Goal: Task Accomplishment & Management: Manage account settings

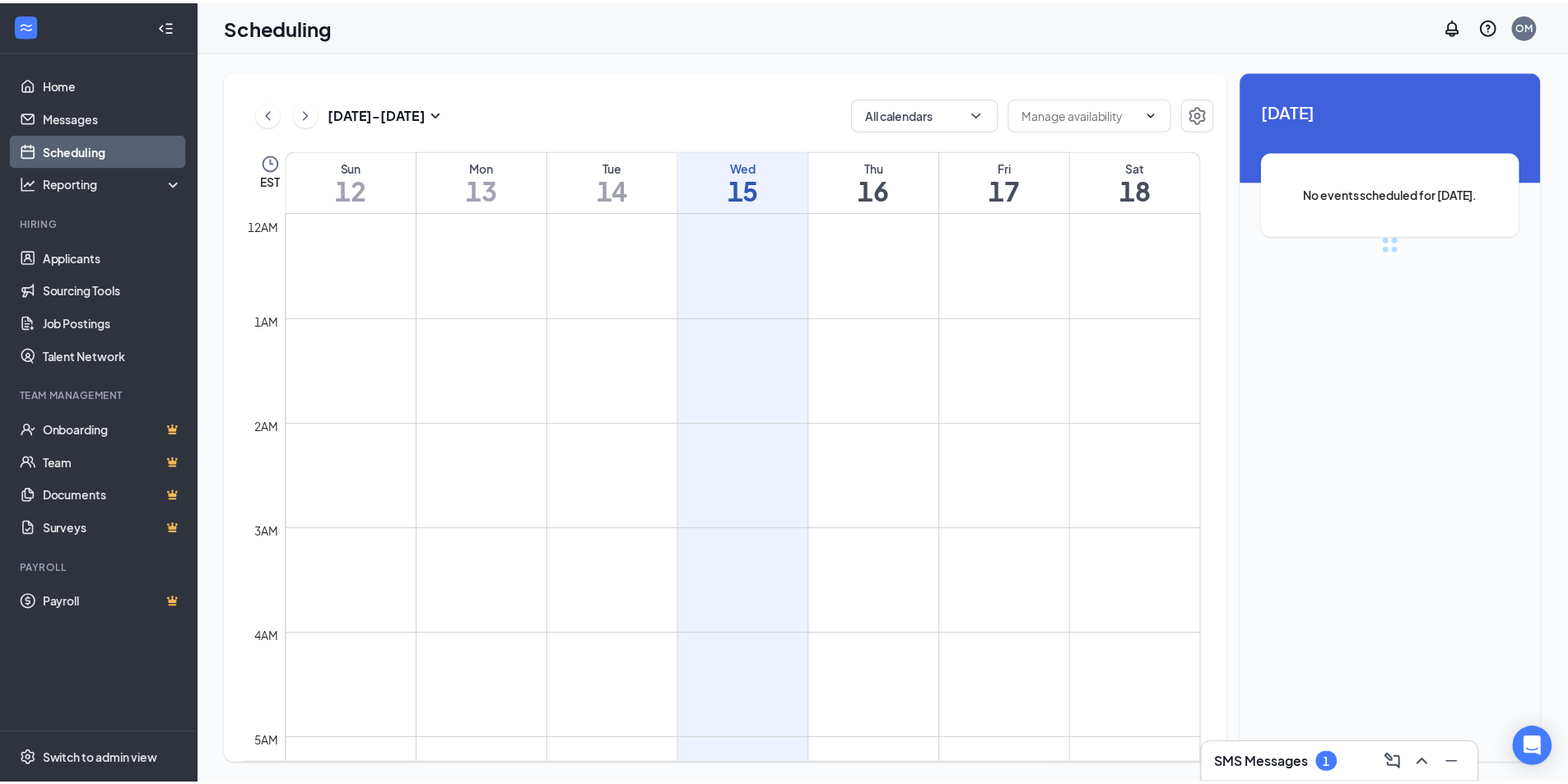
scroll to position [809, 0]
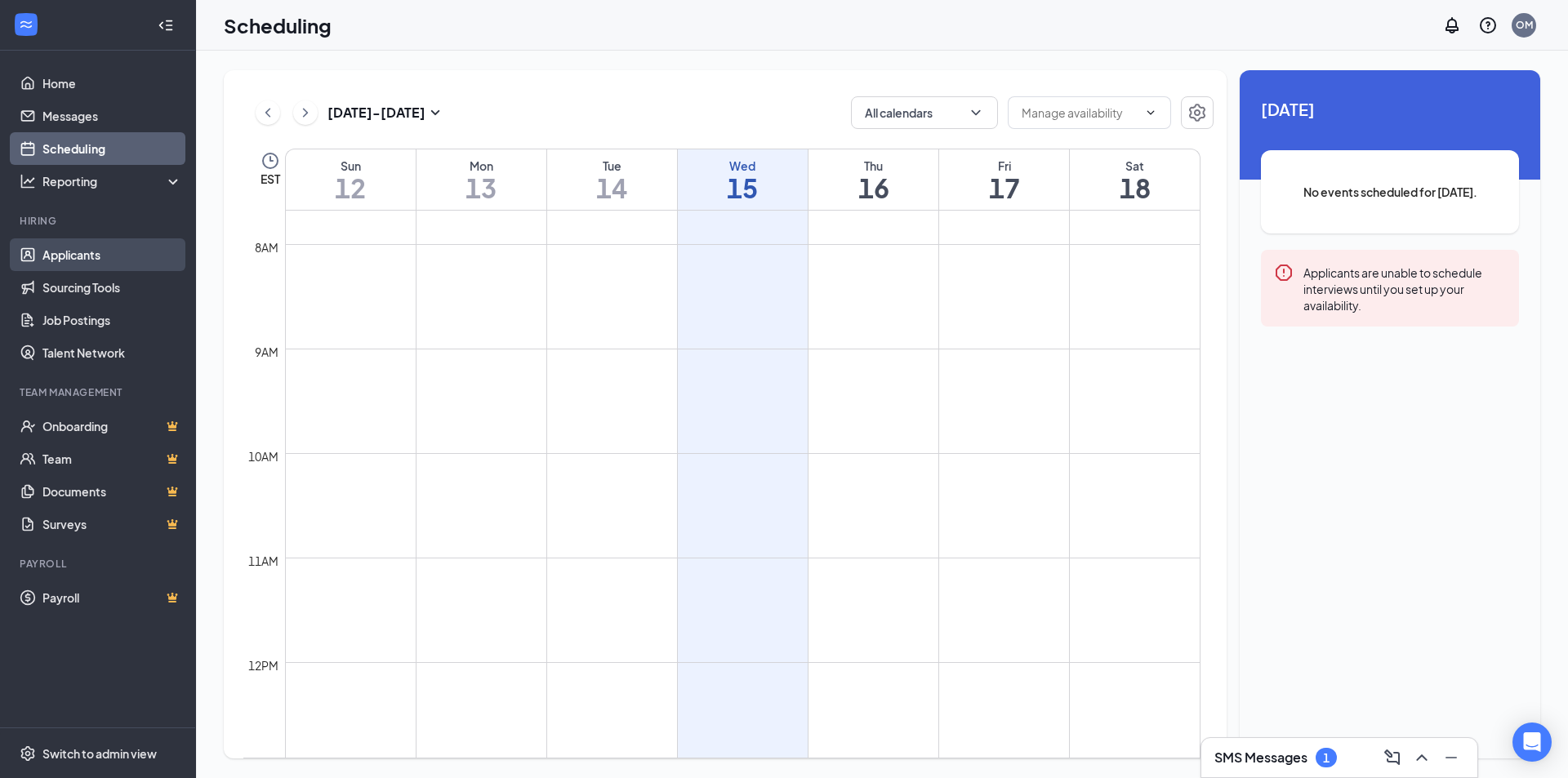
click at [66, 250] on link "Applicants" at bounding box center [112, 255] width 140 height 33
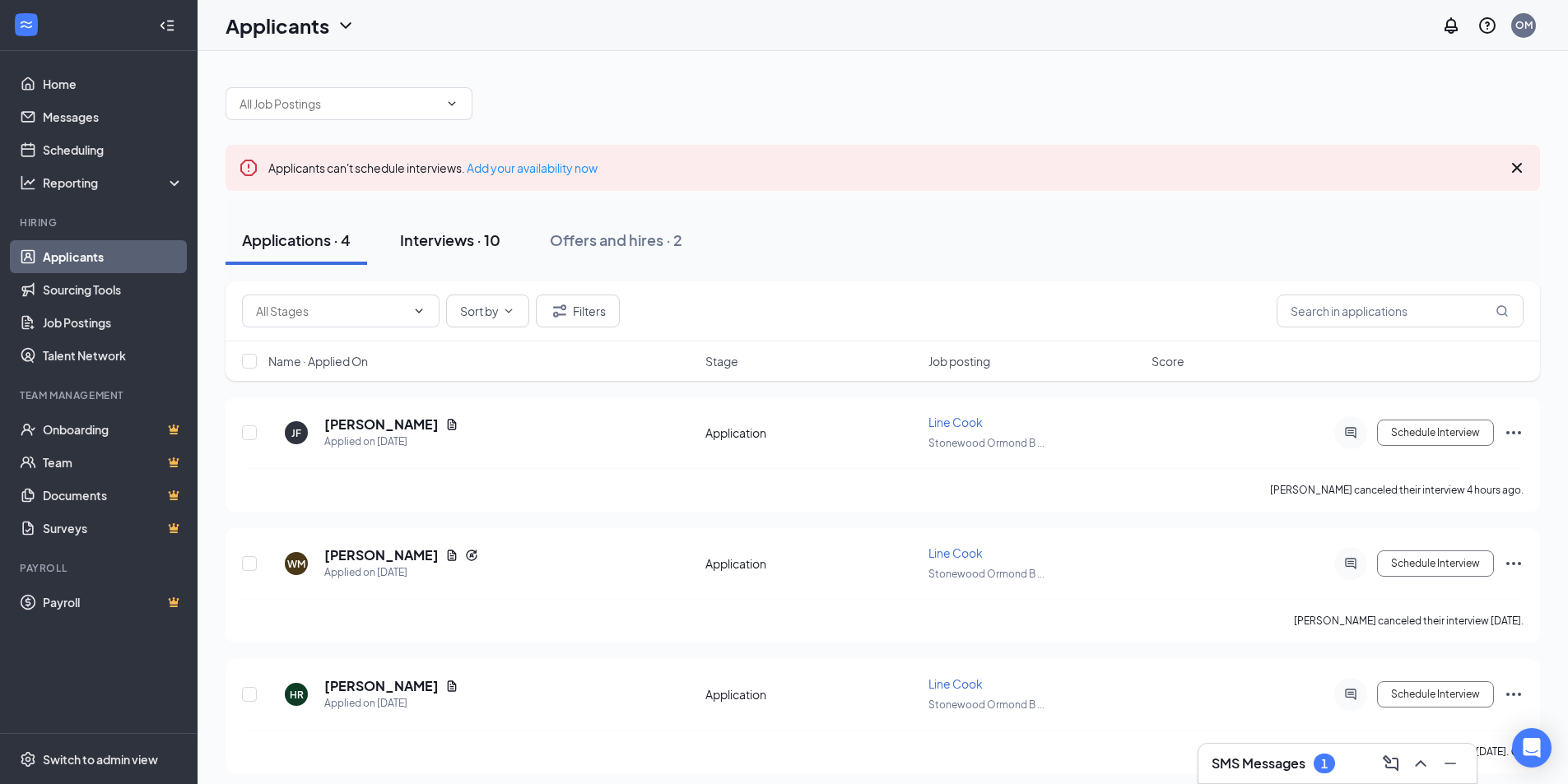
click at [437, 240] on div "Interviews · 10" at bounding box center [450, 240] width 100 height 21
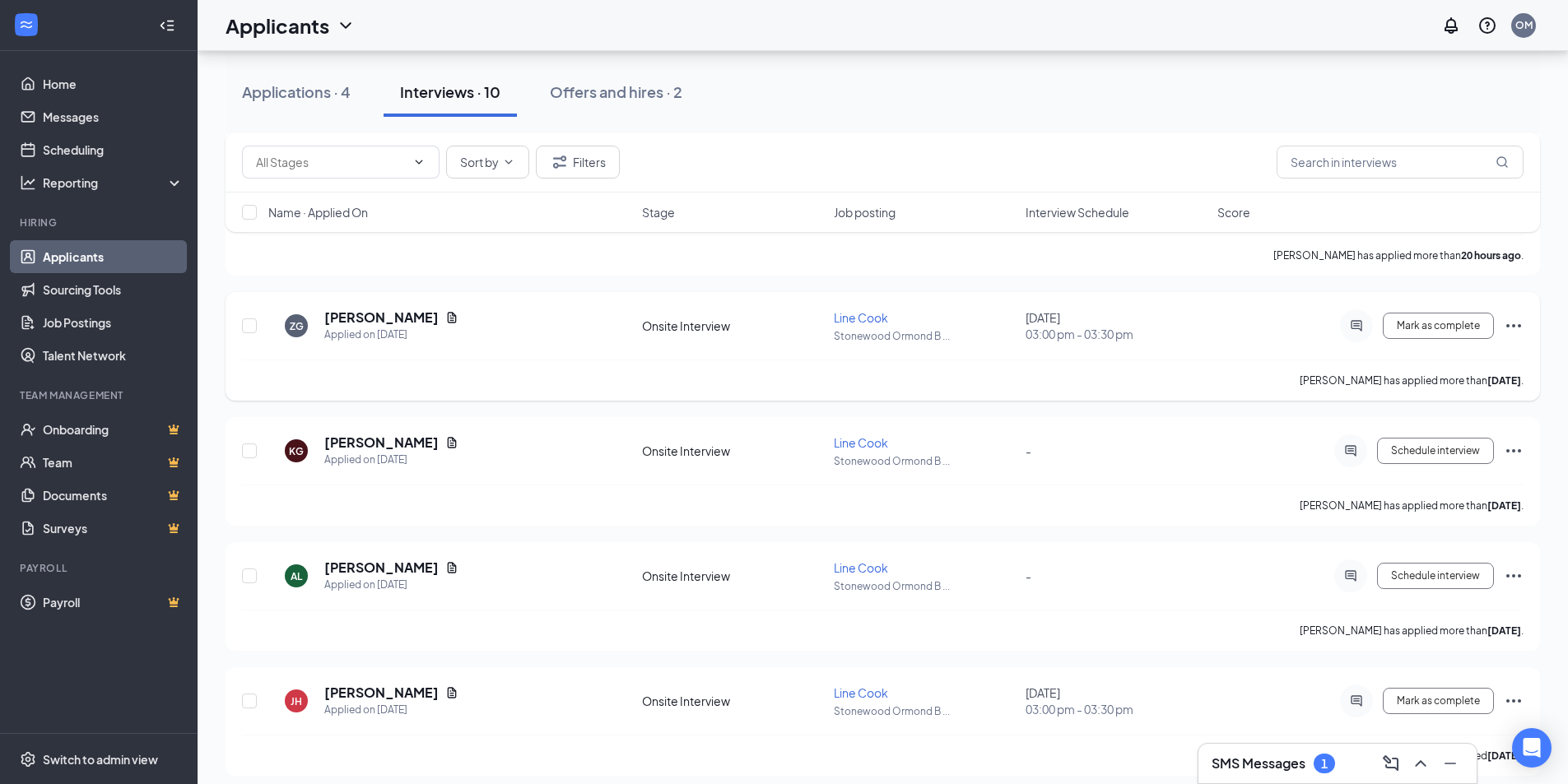
scroll to position [493, 0]
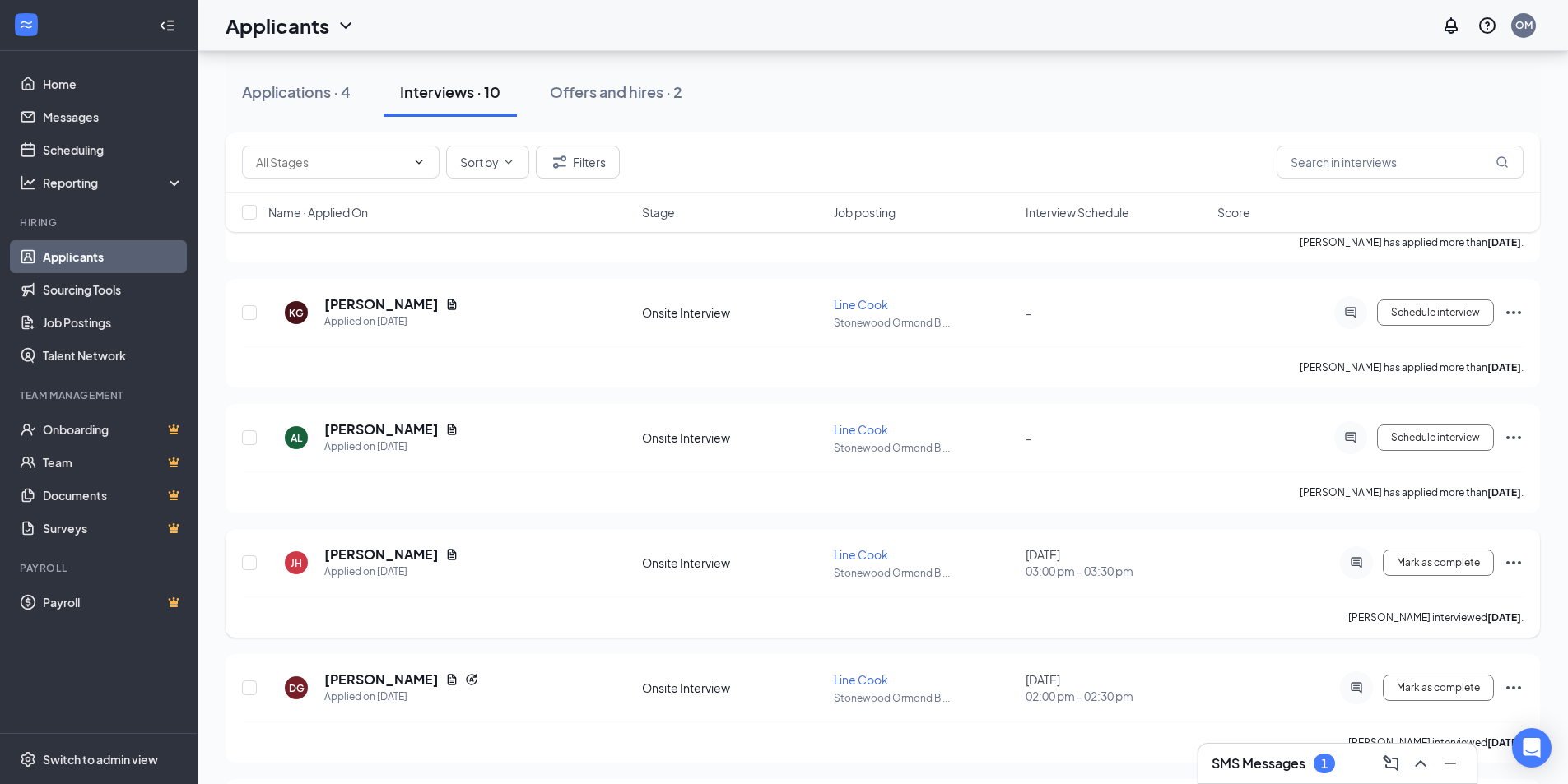
click at [1507, 565] on icon "Ellipses" at bounding box center [1513, 562] width 20 height 20
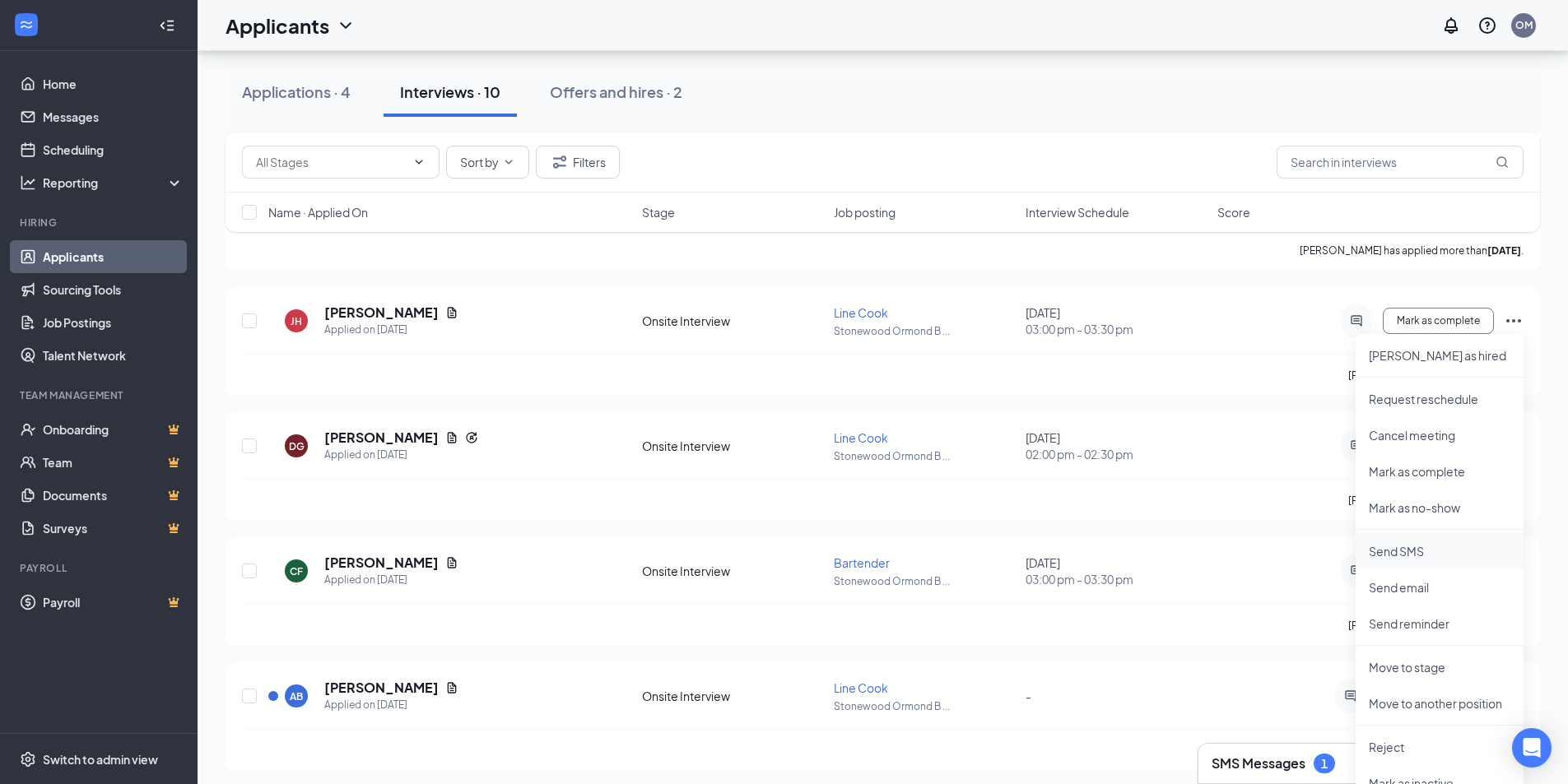
scroll to position [658, 0]
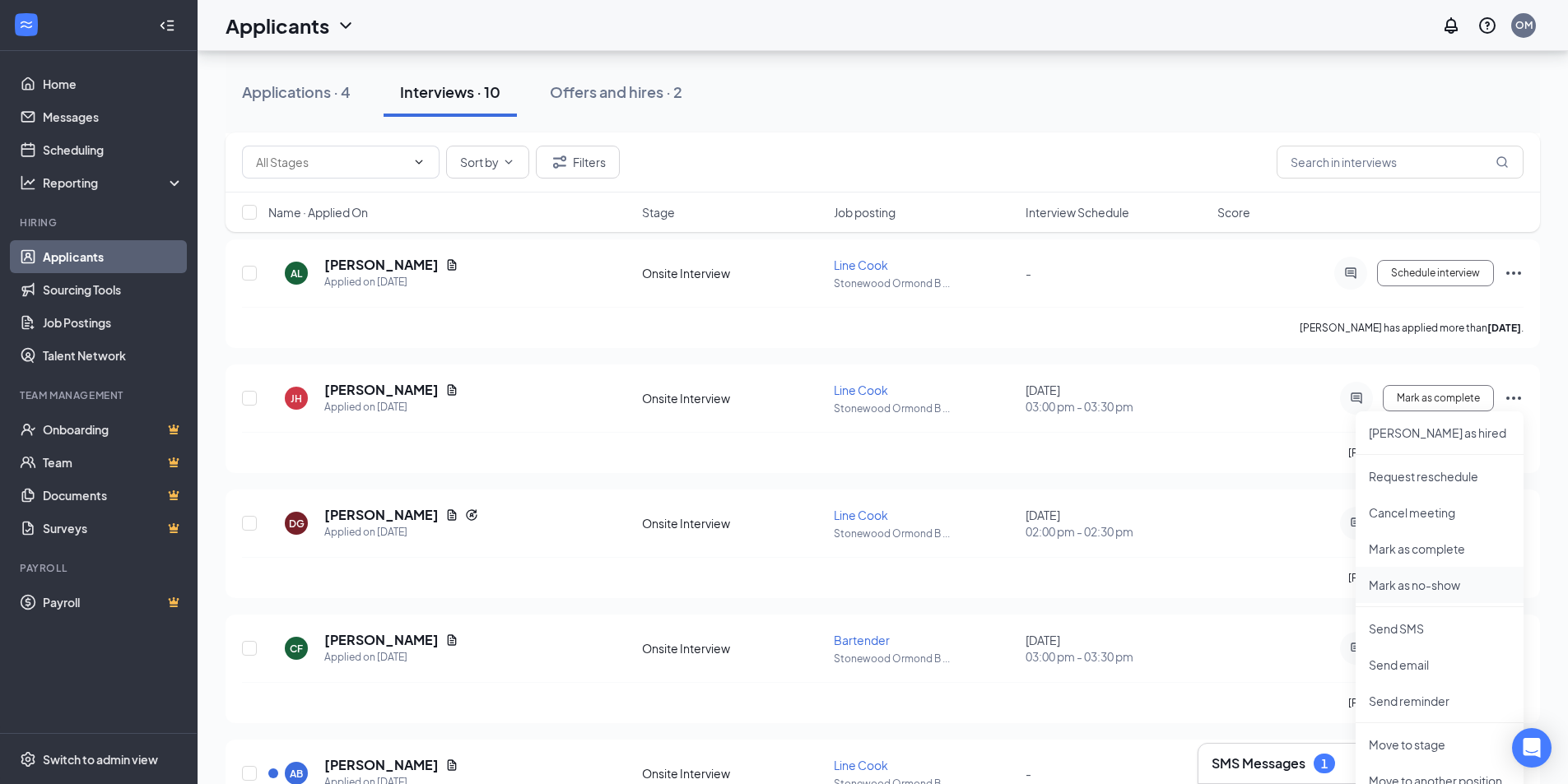
click at [1442, 592] on p "Mark as no-show" at bounding box center [1439, 585] width 141 height 16
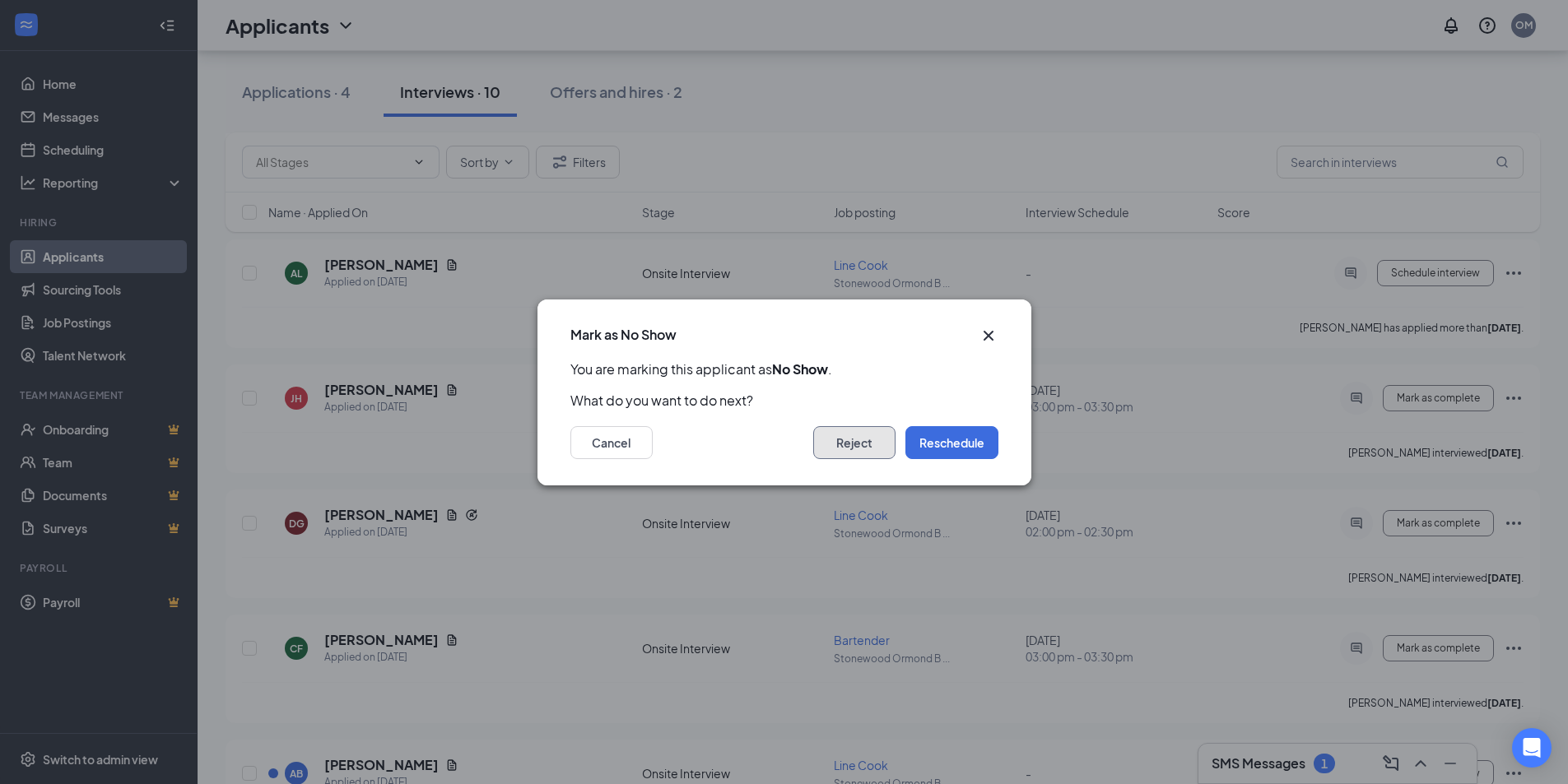
click at [844, 435] on button "Reject" at bounding box center [854, 442] width 82 height 33
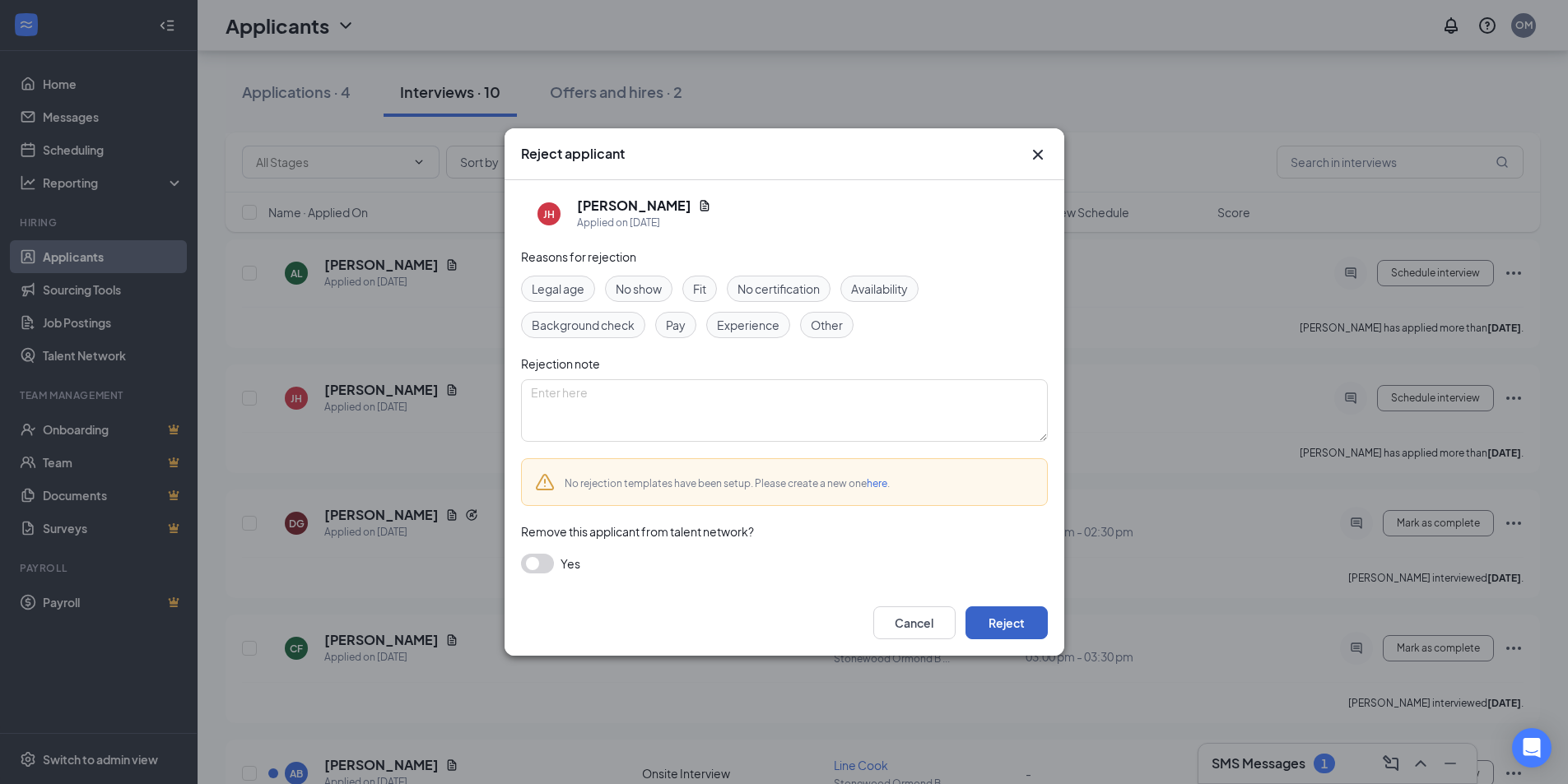
click at [1007, 624] on button "Reject" at bounding box center [1006, 623] width 82 height 33
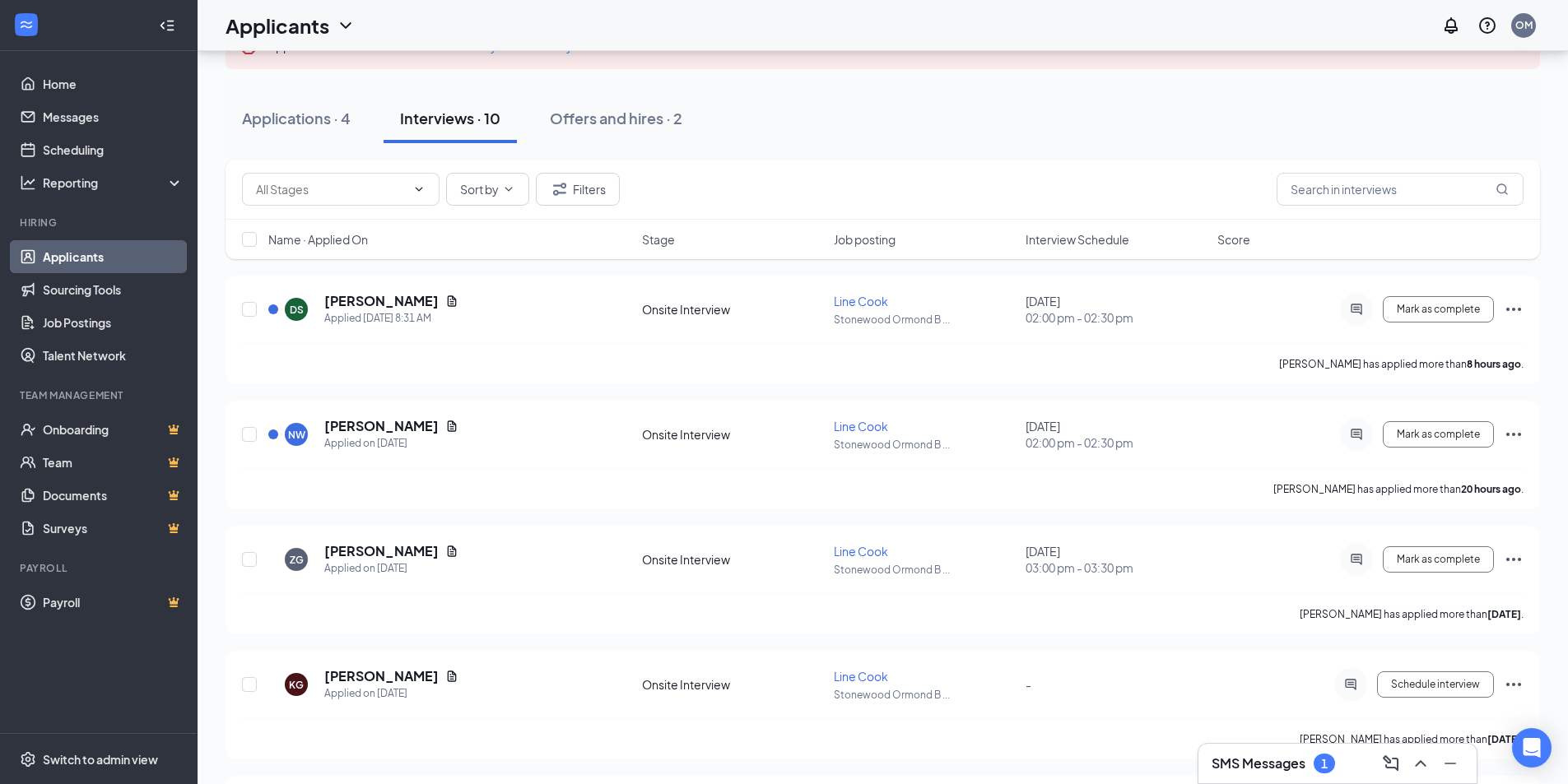
scroll to position [82, 0]
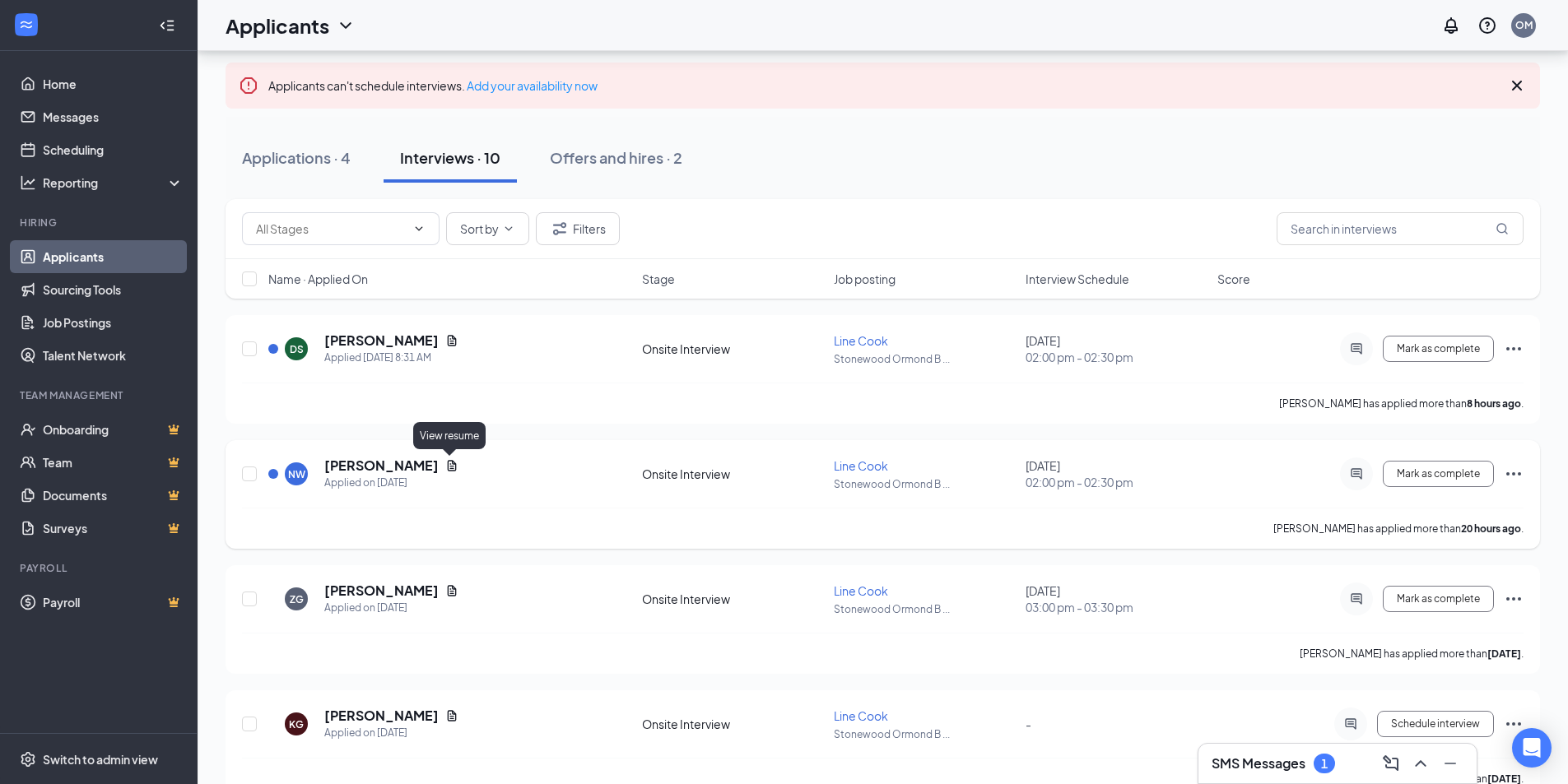
click at [453, 467] on icon "Document" at bounding box center [451, 465] width 13 height 13
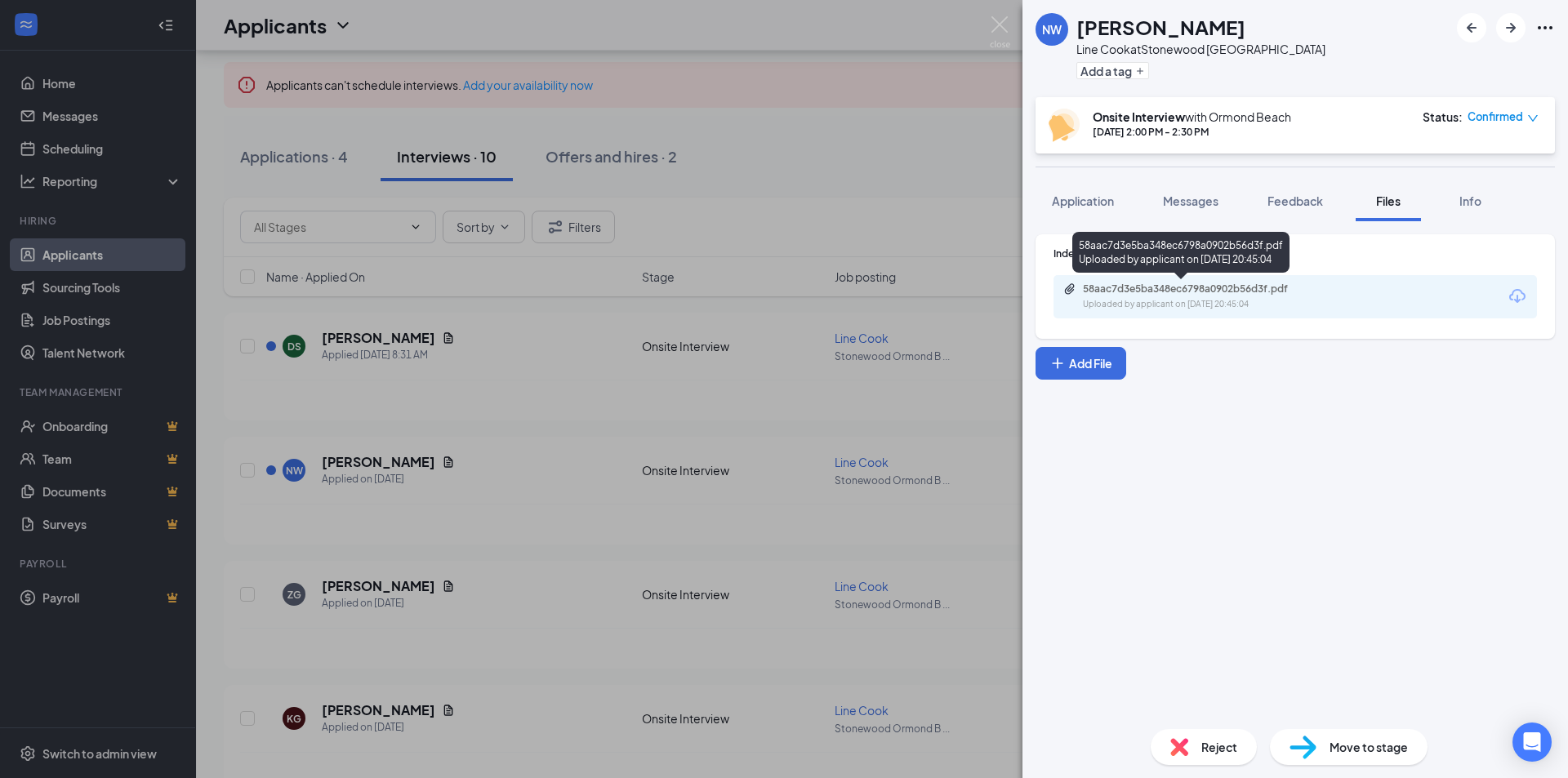
click at [1148, 299] on div "Uploaded by applicant on [DATE] 20:45:04" at bounding box center [1205, 304] width 245 height 13
click at [993, 33] on img at bounding box center [1000, 32] width 21 height 32
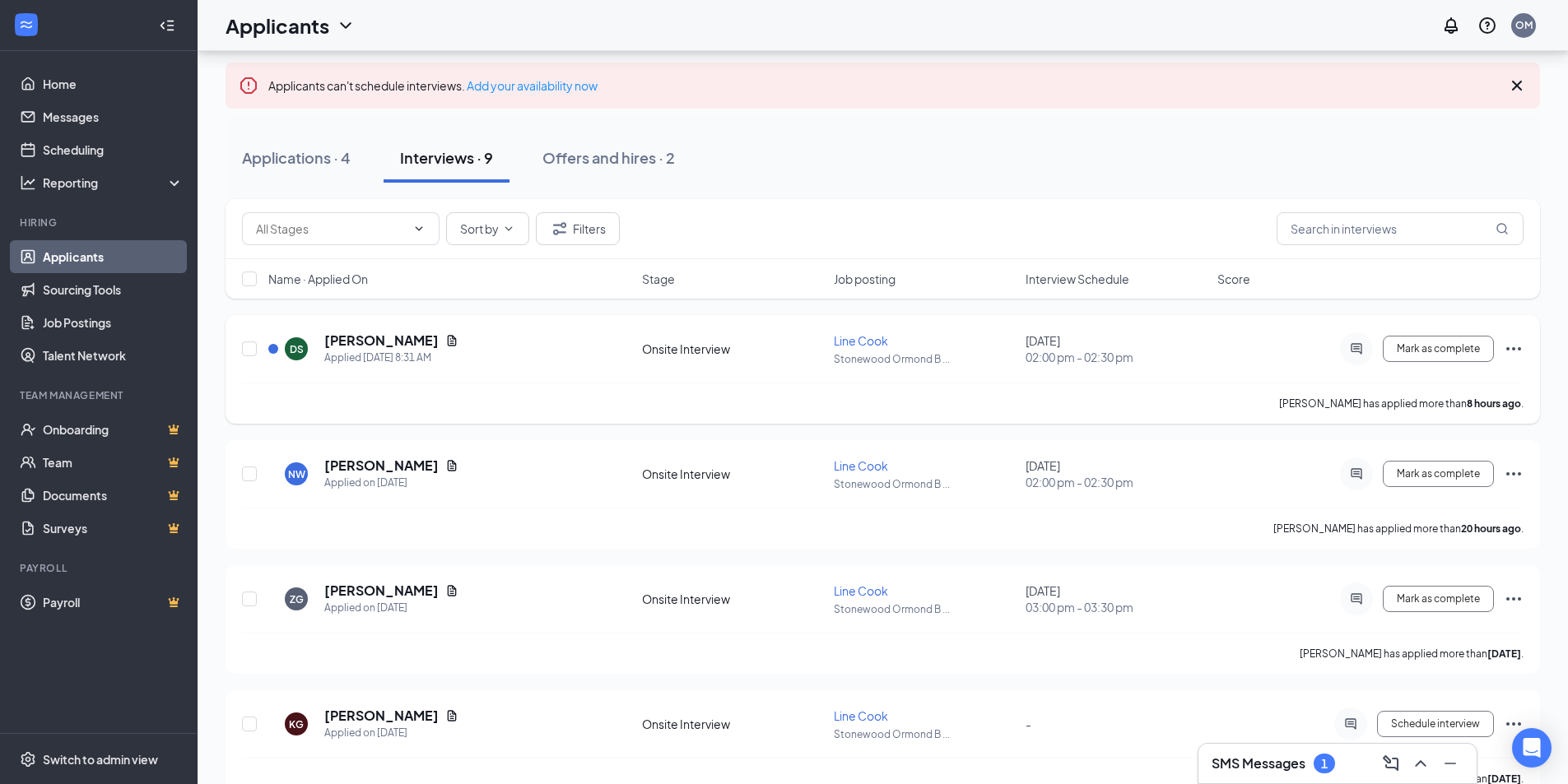
click at [448, 336] on icon "Document" at bounding box center [452, 340] width 9 height 10
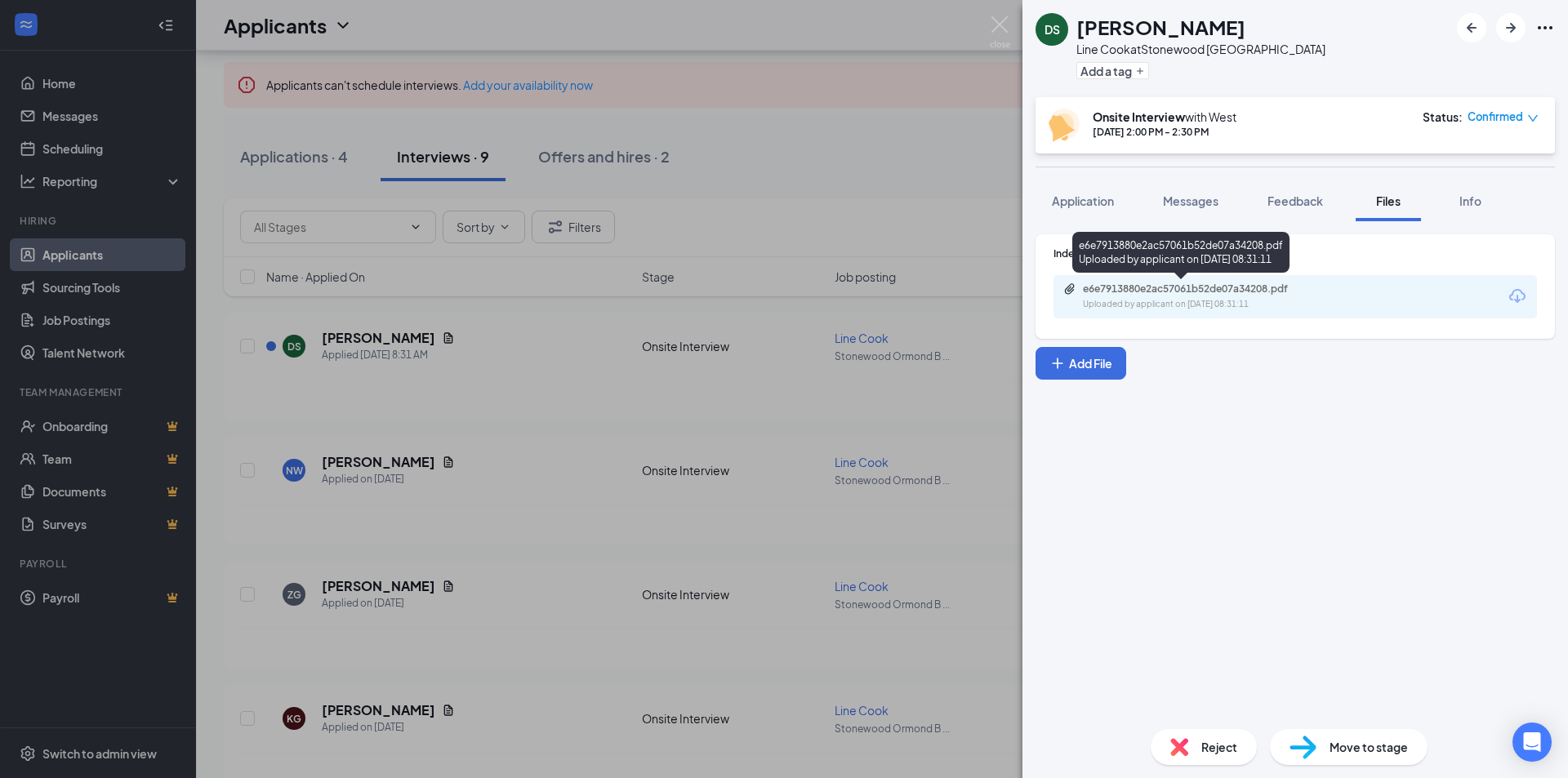
click at [1183, 294] on div "e6e7913880e2ac57061b52de07a34208.pdf" at bounding box center [1197, 288] width 229 height 13
click at [1009, 16] on img at bounding box center [1000, 32] width 21 height 32
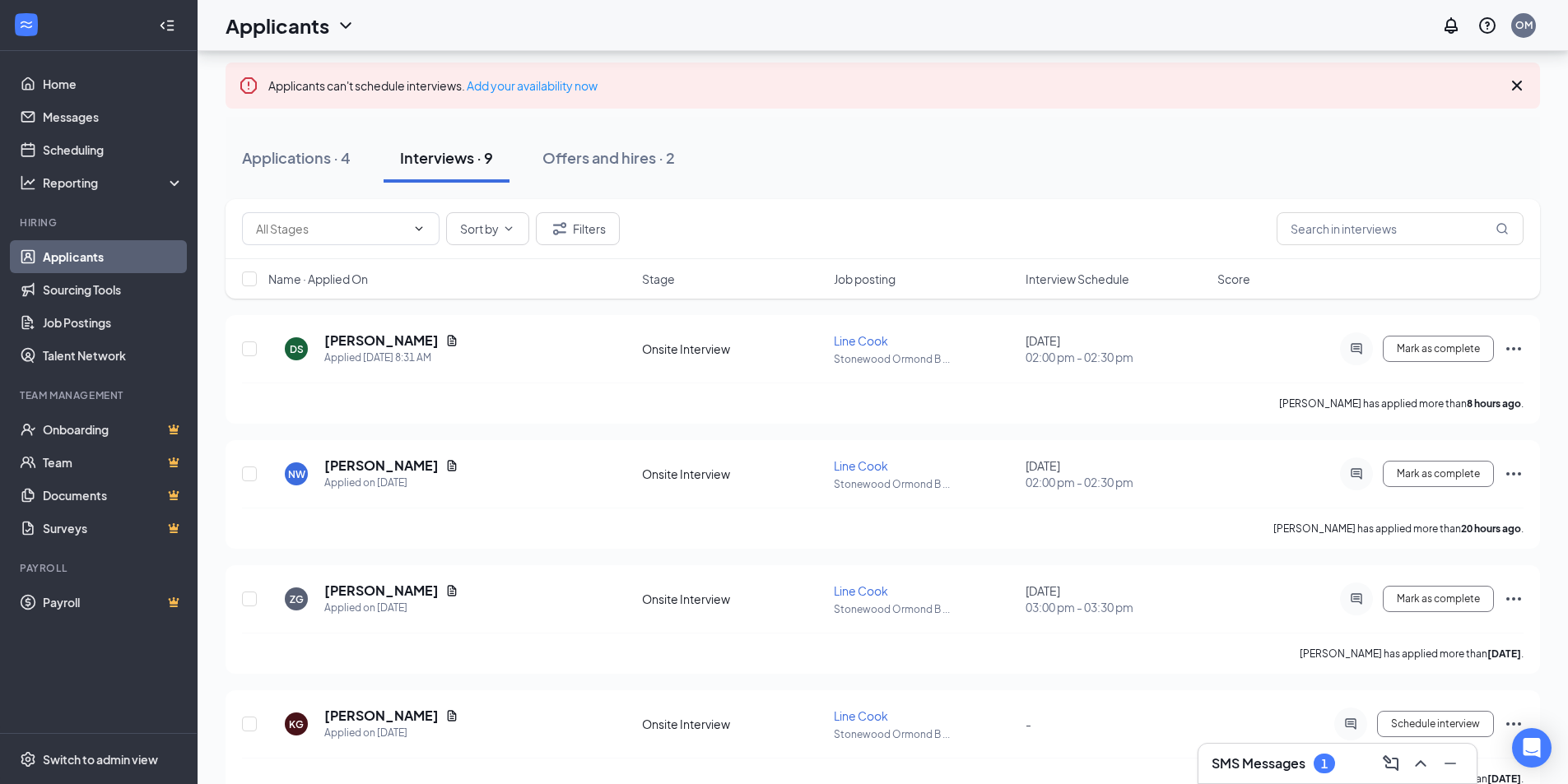
click at [1190, 162] on div "Applications · 4 Interviews · 9 Offers and hires · 2" at bounding box center [882, 158] width 1314 height 49
click at [1515, 353] on icon "Ellipses" at bounding box center [1513, 348] width 20 height 20
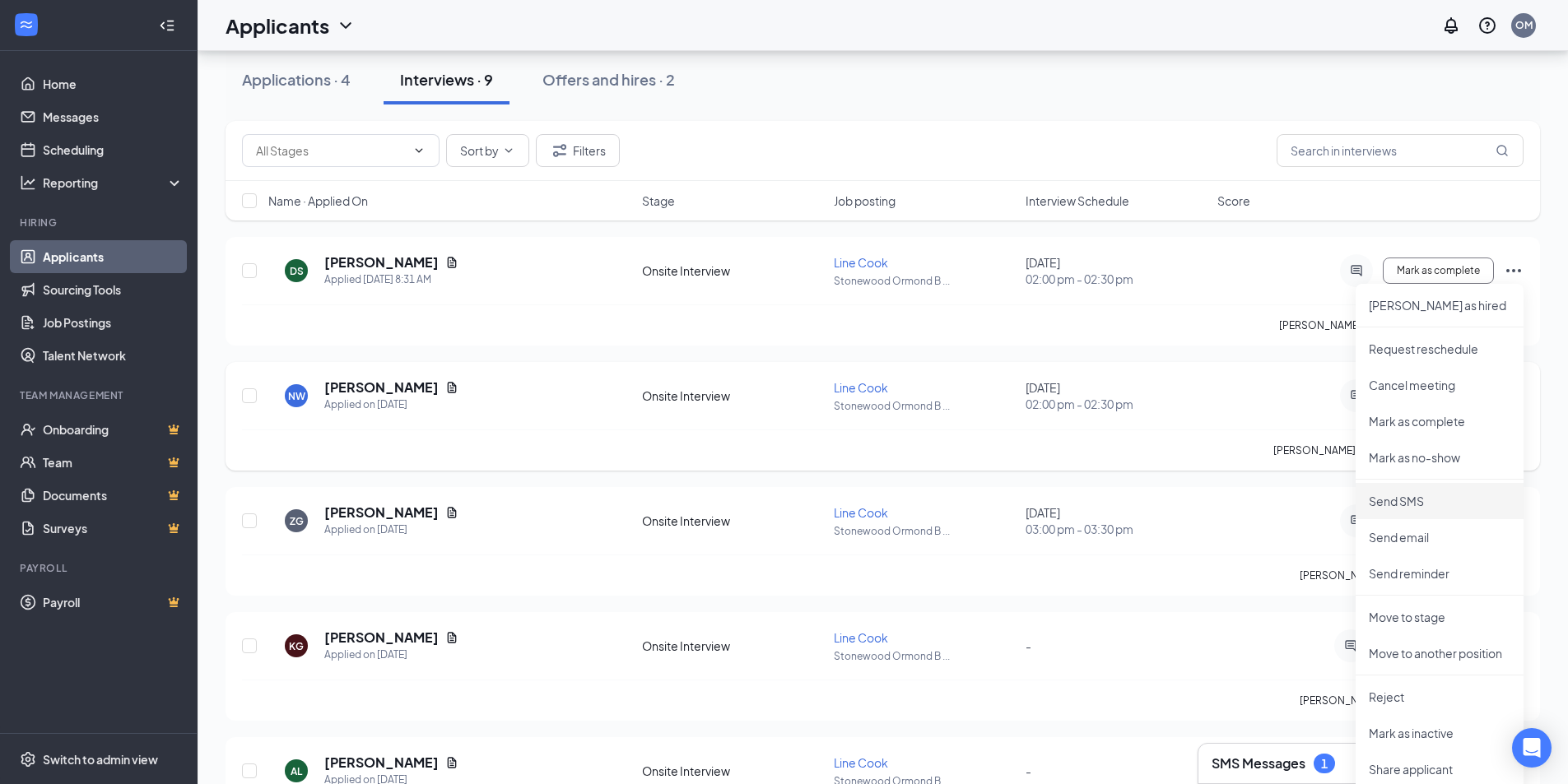
scroll to position [165, 0]
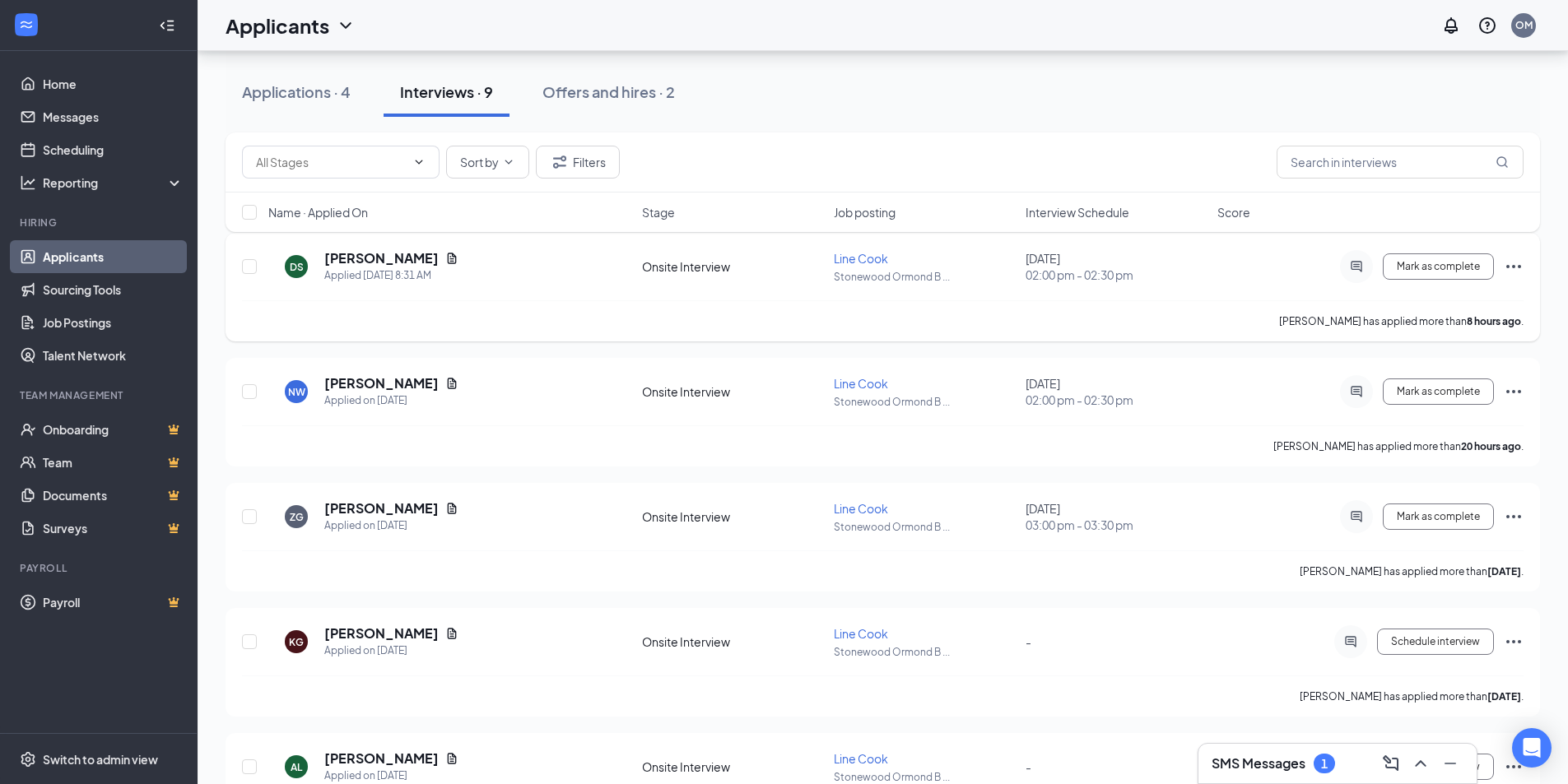
click at [1116, 285] on div "DS [PERSON_NAME] Applied [DATE] 8:31 AM Onsite Interview Line Cook Stonewood Or…" at bounding box center [883, 274] width 1282 height 51
click at [1120, 272] on span "02:00 pm - 02:30 pm" at bounding box center [1116, 274] width 182 height 16
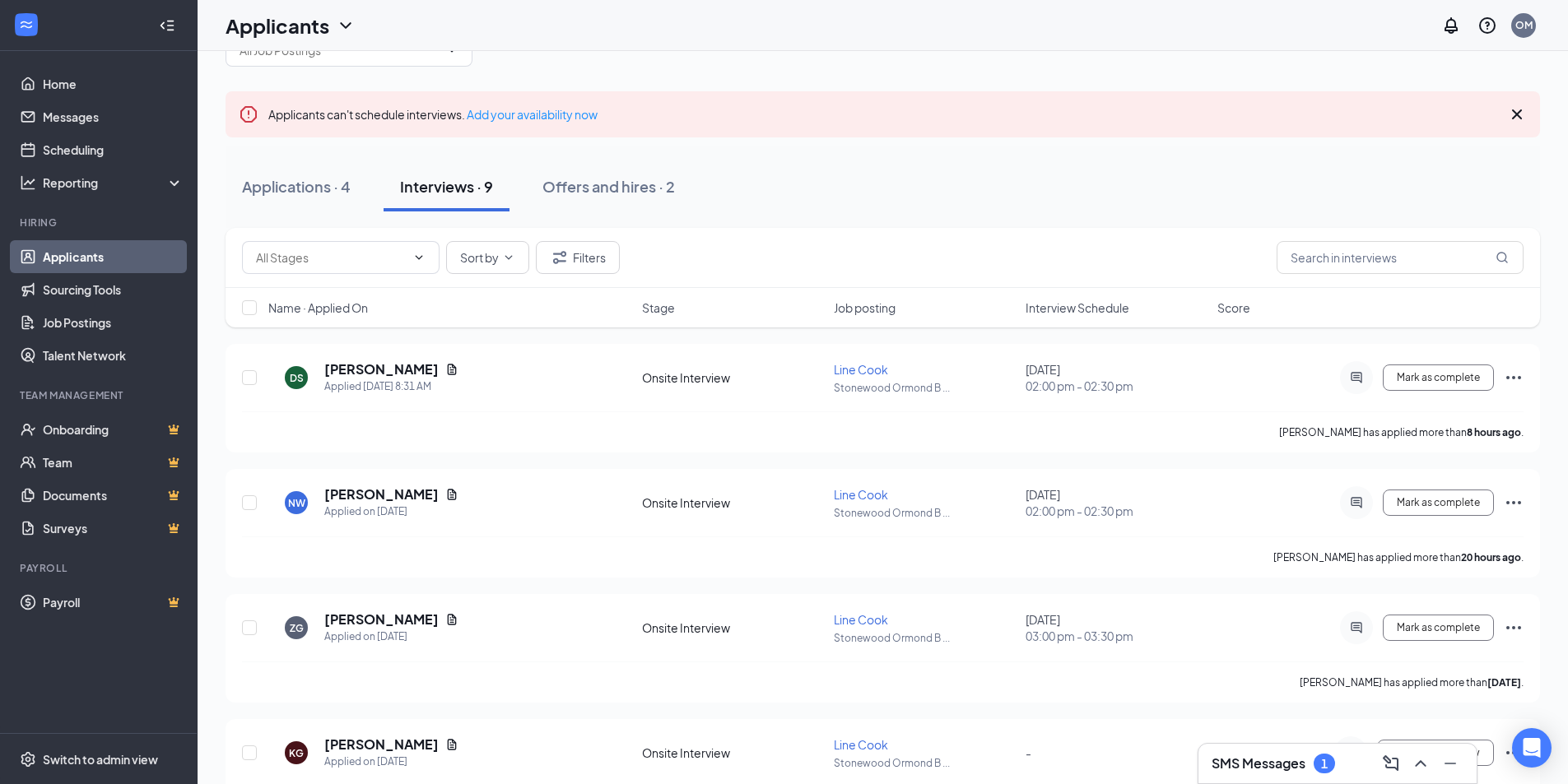
scroll to position [82, 0]
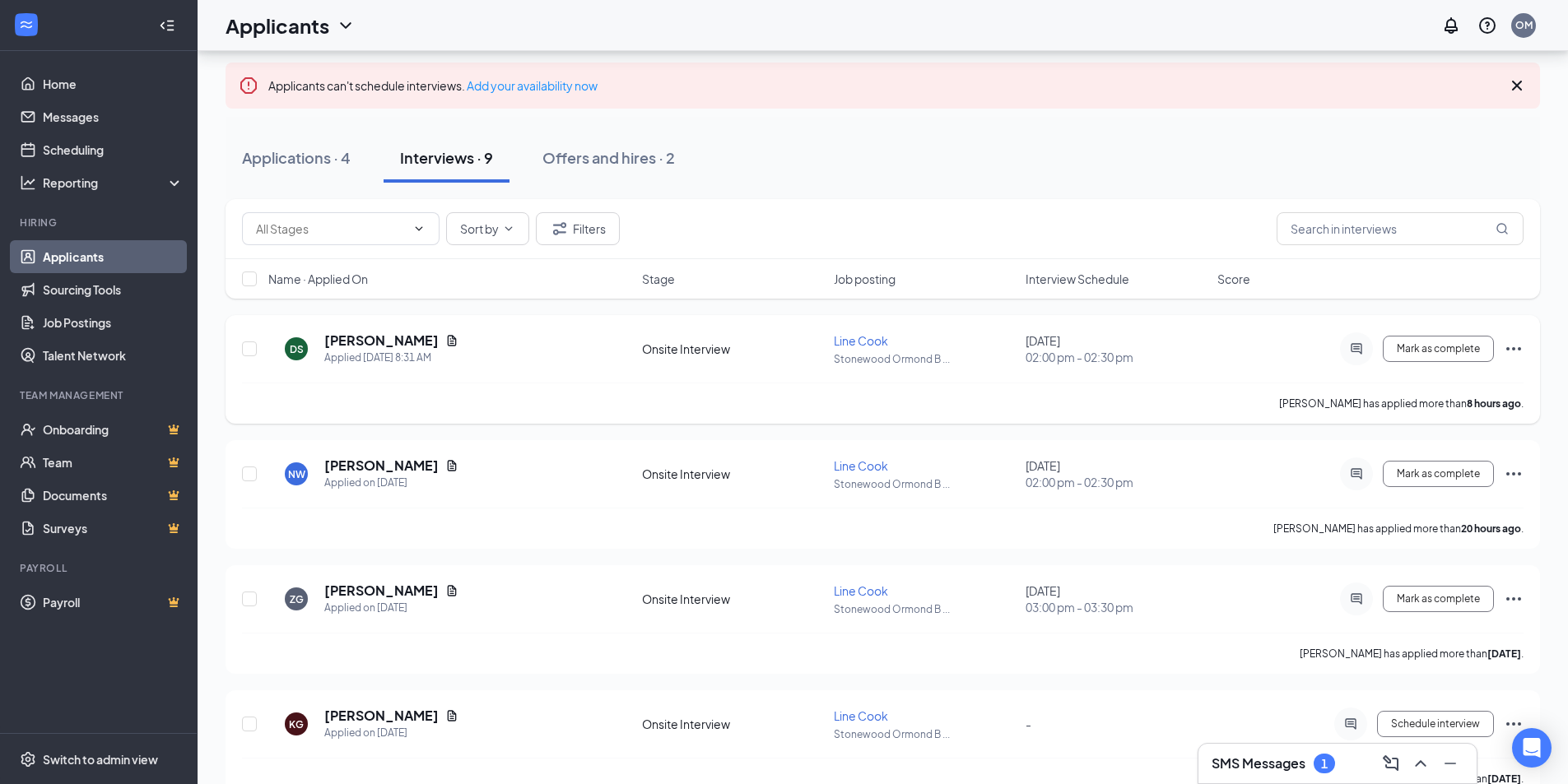
click at [871, 336] on span "Line Cook" at bounding box center [861, 340] width 54 height 15
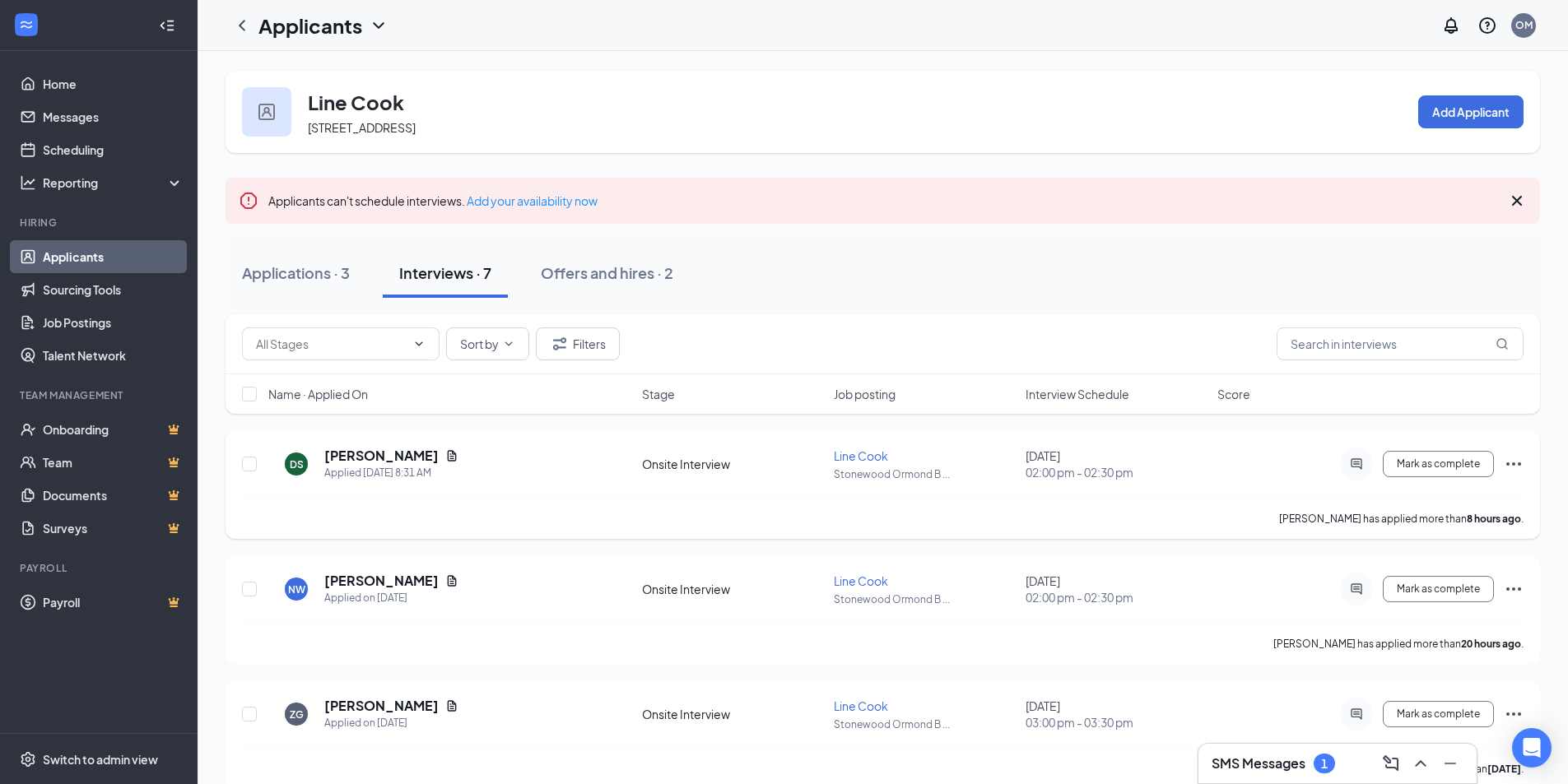
click at [445, 458] on icon "Document" at bounding box center [451, 455] width 13 height 13
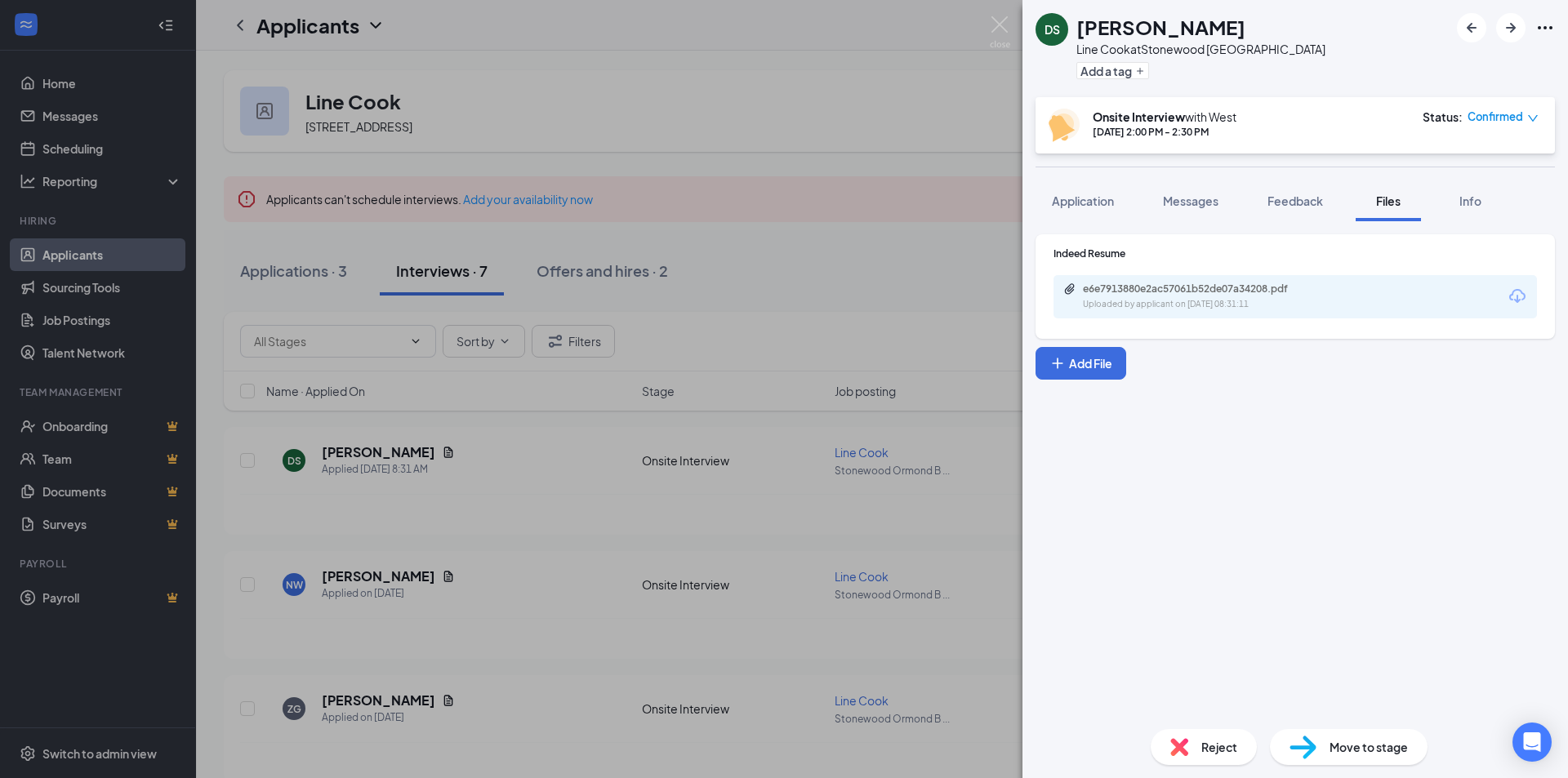
click at [1137, 291] on div "e6e7913880e2ac57061b52de07a34208.pdf" at bounding box center [1197, 288] width 229 height 13
